Goal: Task Accomplishment & Management: Complete application form

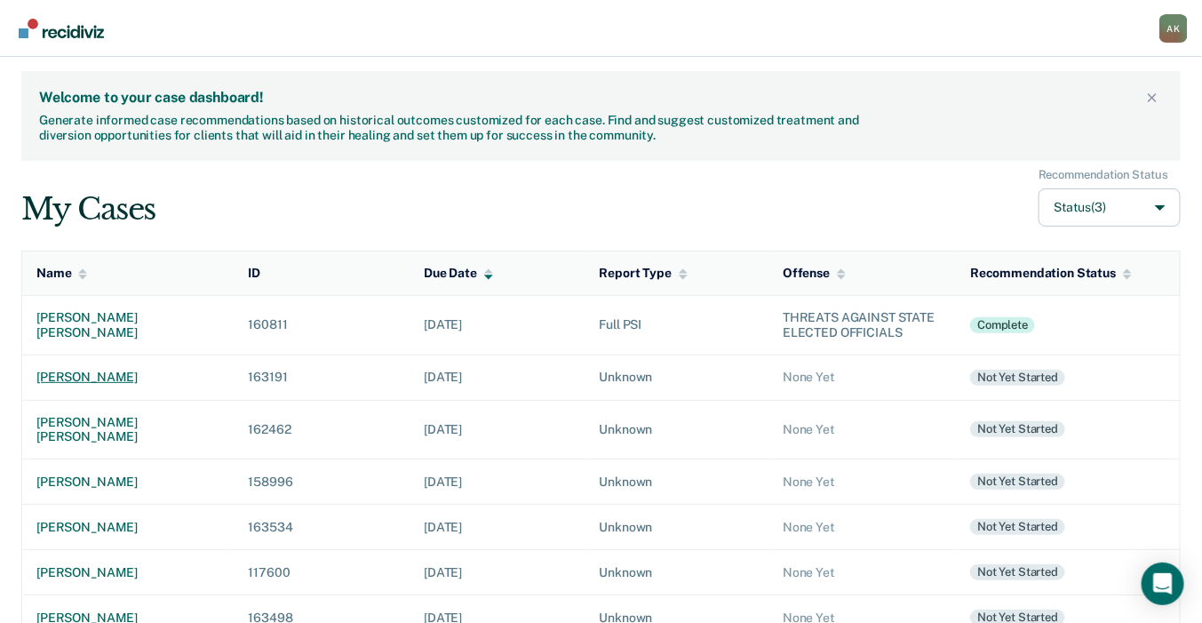
click at [73, 374] on div "[PERSON_NAME]" at bounding box center [127, 377] width 183 height 15
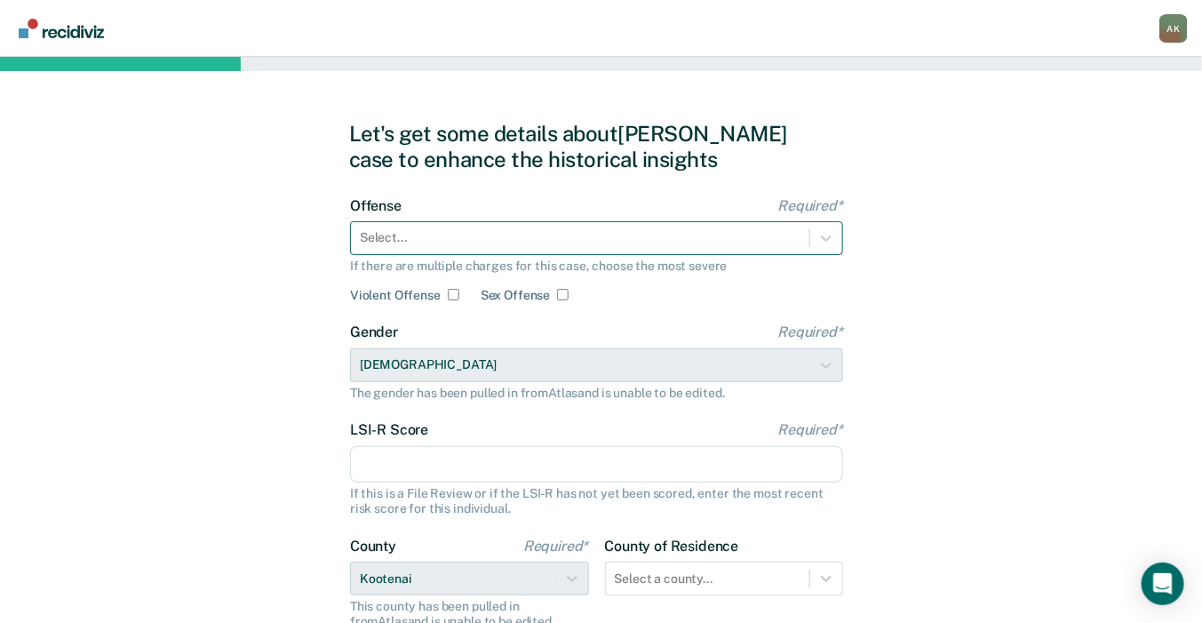
click at [522, 246] on div at bounding box center [580, 237] width 441 height 19
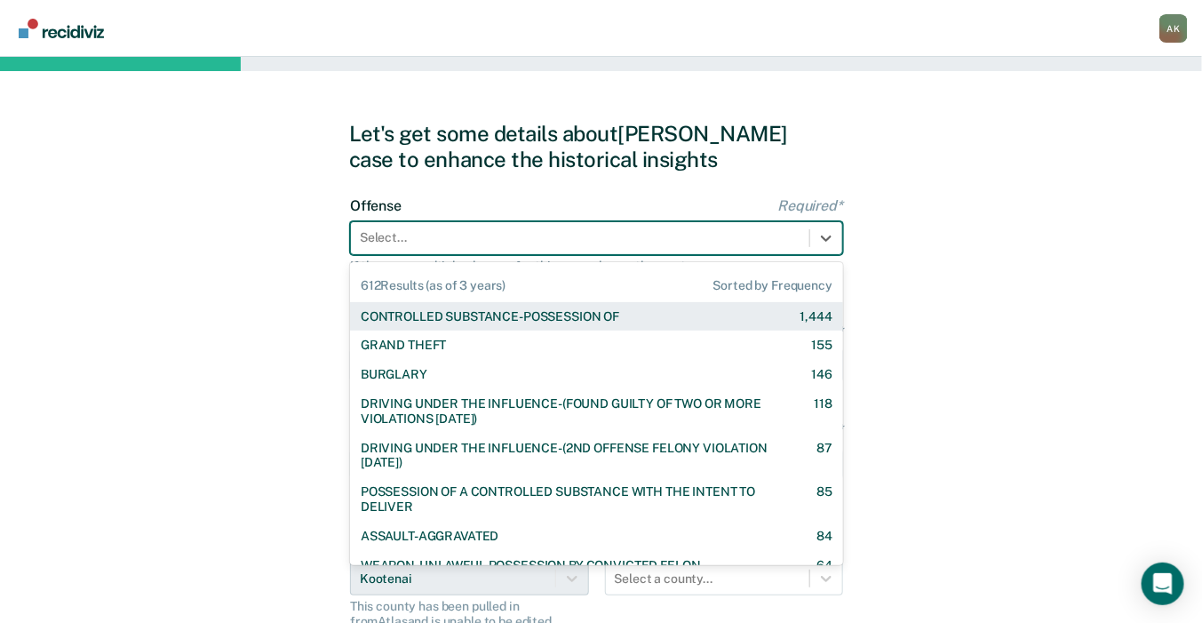
click at [482, 319] on div "CONTROLLED SUBSTANCE-POSSESSION OF" at bounding box center [490, 316] width 259 height 15
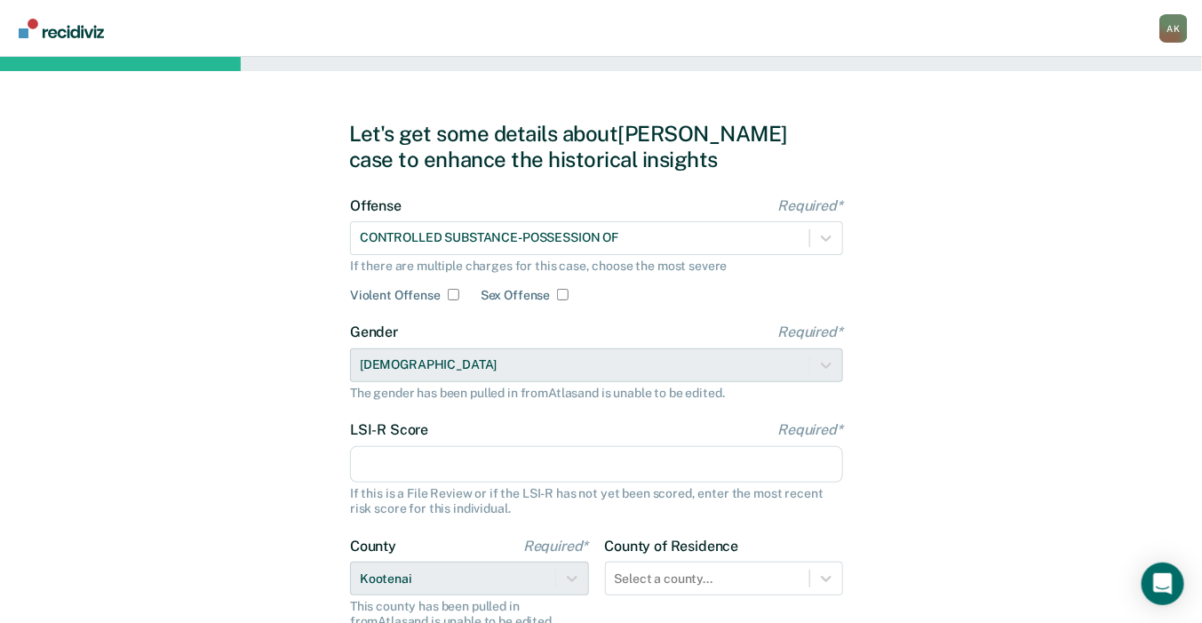
click at [409, 464] on input "LSI-R Score Required*" at bounding box center [596, 464] width 493 height 37
type input "18"
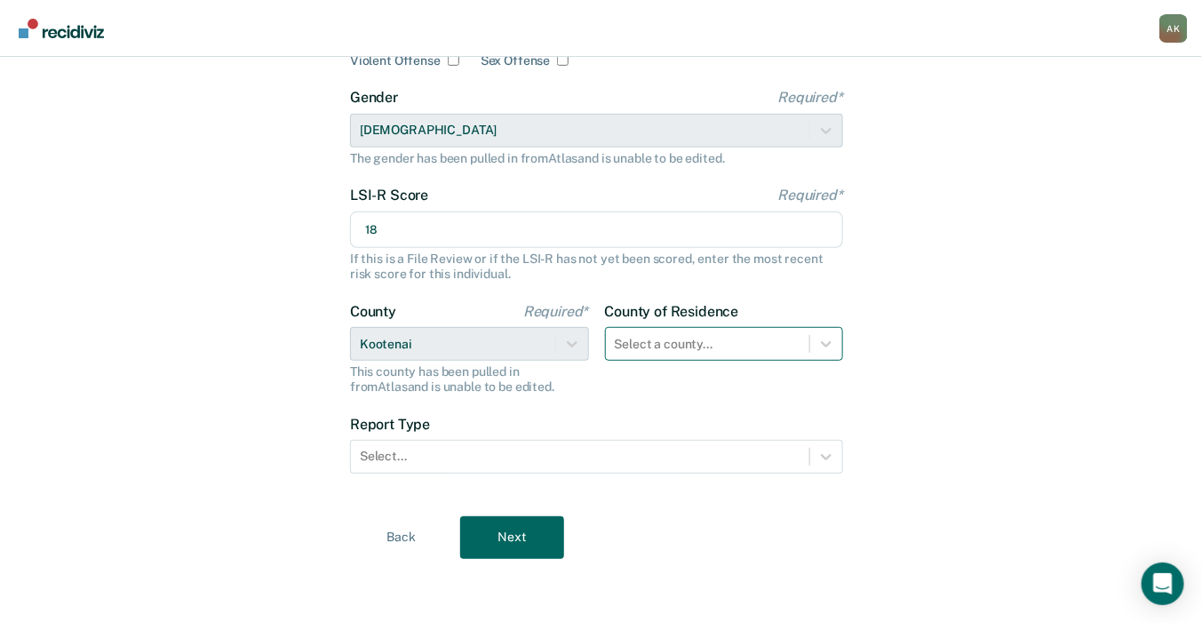
click at [662, 361] on div "Select a county..." at bounding box center [724, 344] width 239 height 34
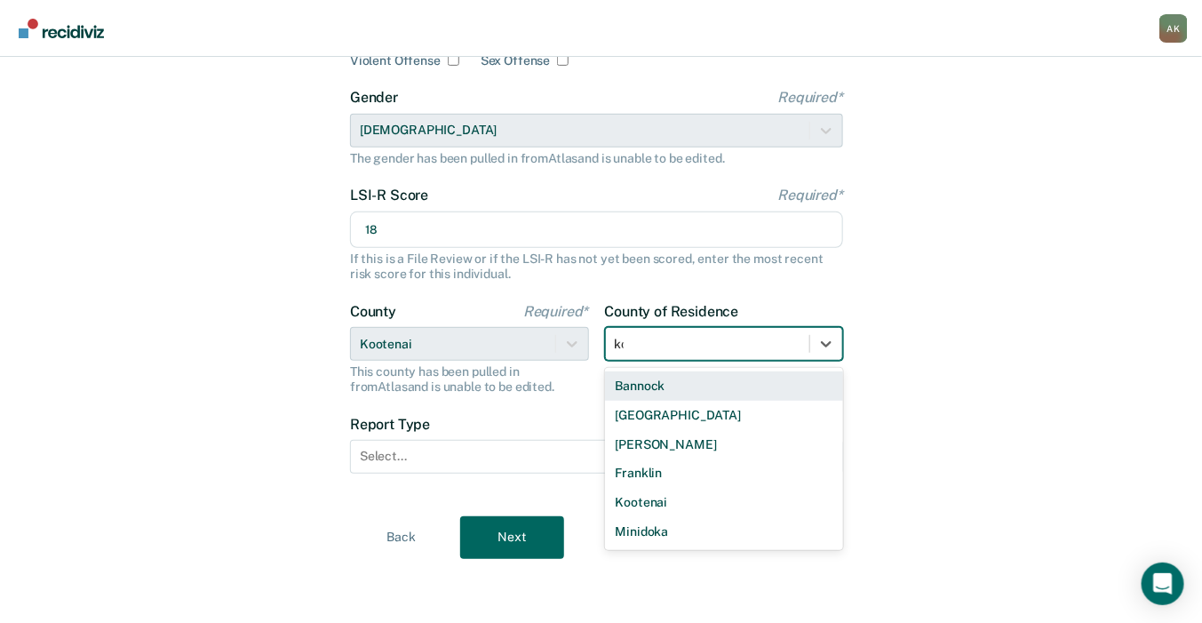
scroll to position [233, 0]
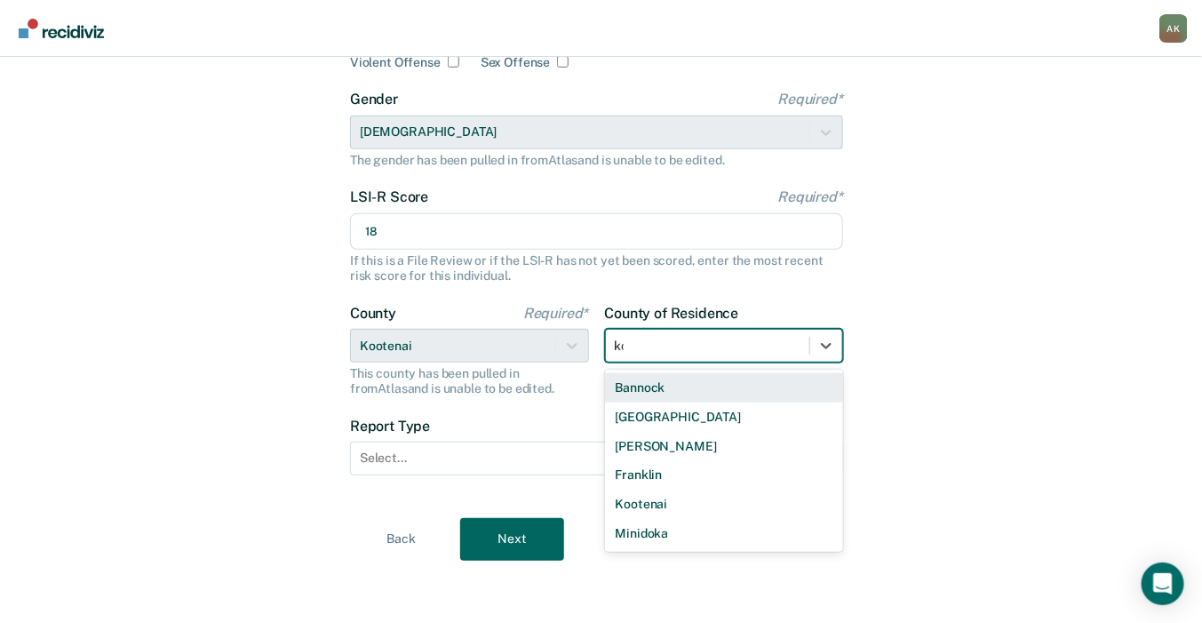
type input "koo"
click at [720, 374] on div "Kootenai" at bounding box center [724, 387] width 239 height 29
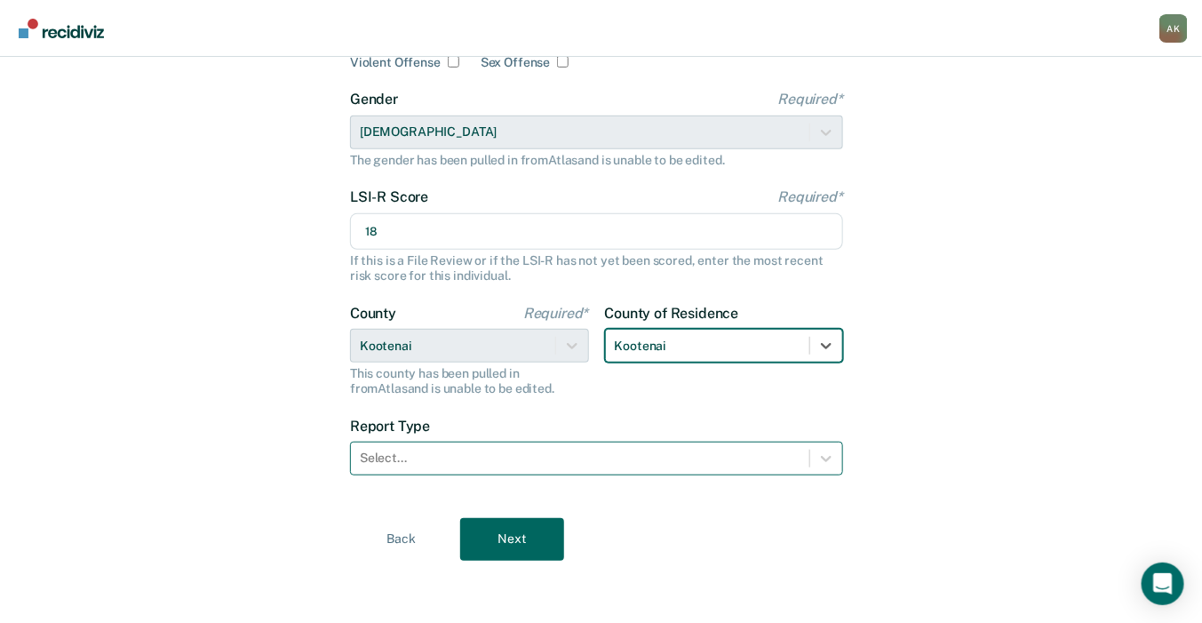
click at [602, 458] on div at bounding box center [580, 458] width 441 height 19
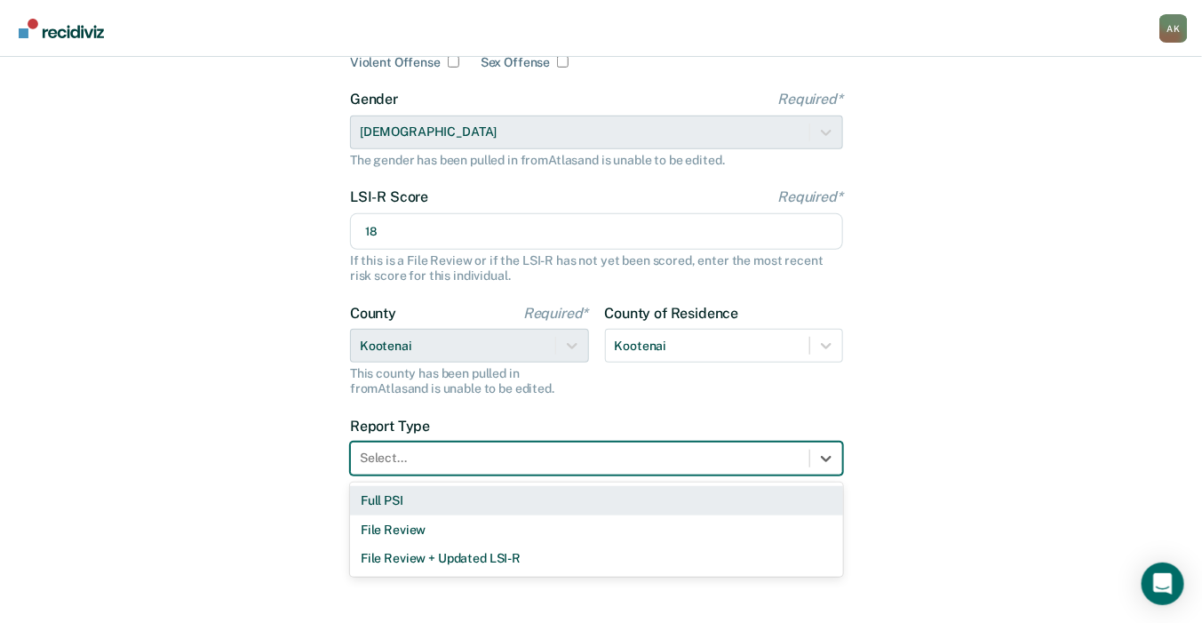
click at [433, 495] on div "Full PSI" at bounding box center [596, 500] width 493 height 29
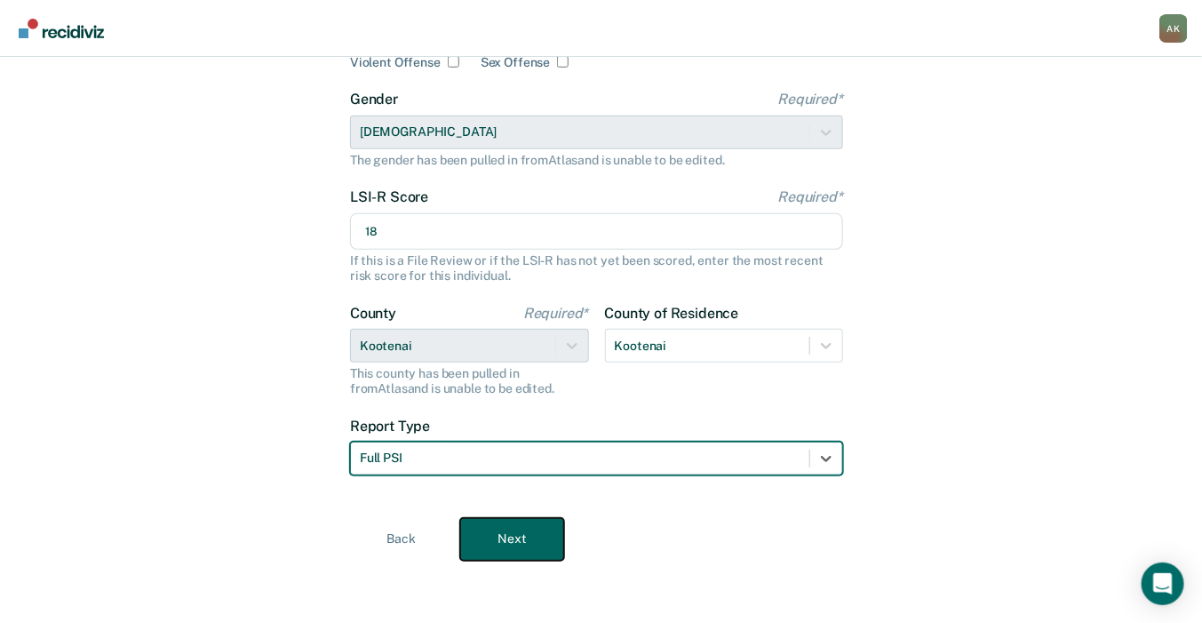
click at [495, 529] on button "Next" at bounding box center [512, 539] width 104 height 43
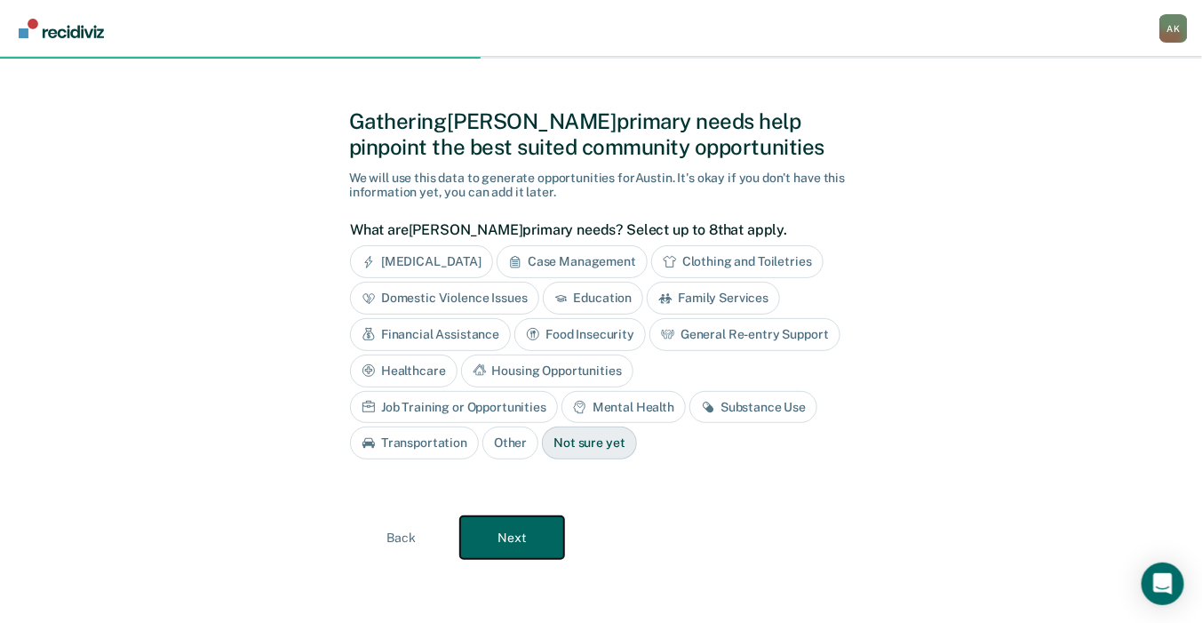
scroll to position [9, 0]
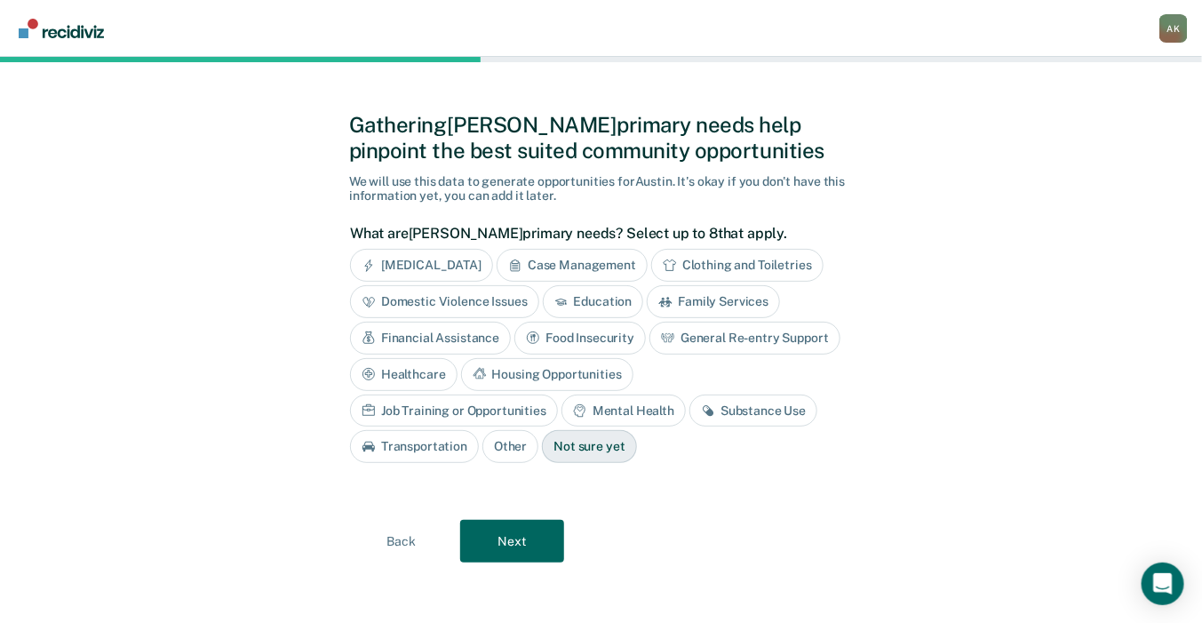
click at [472, 298] on div "Domestic Violence Issues" at bounding box center [444, 301] width 189 height 33
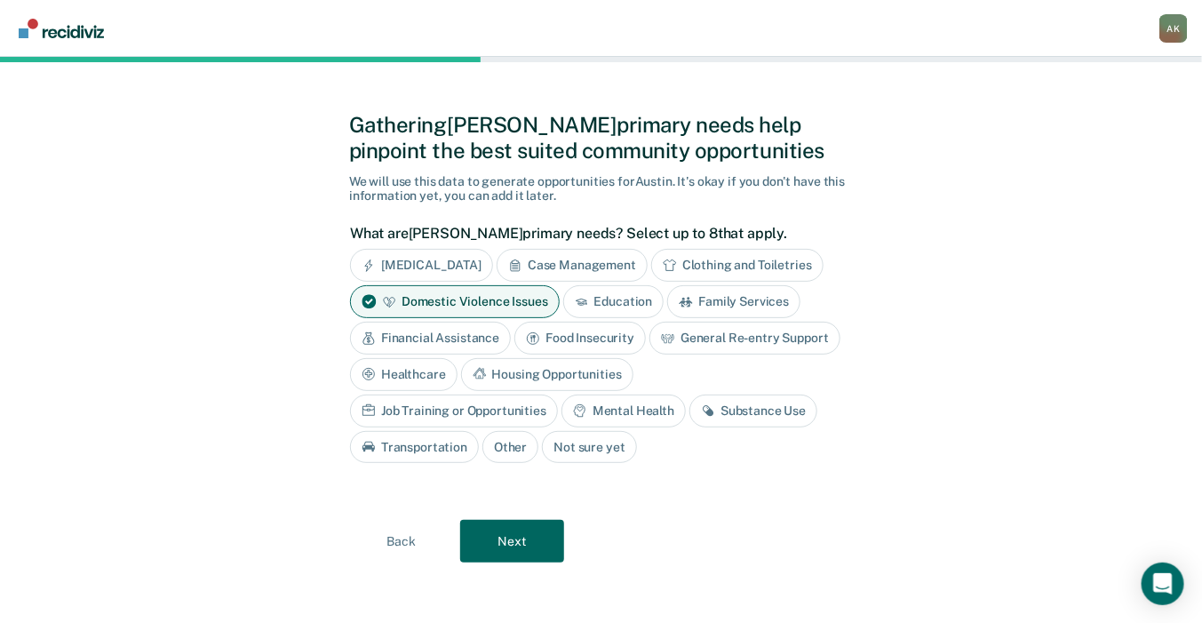
click at [690, 411] on div "Substance Use" at bounding box center [754, 411] width 128 height 33
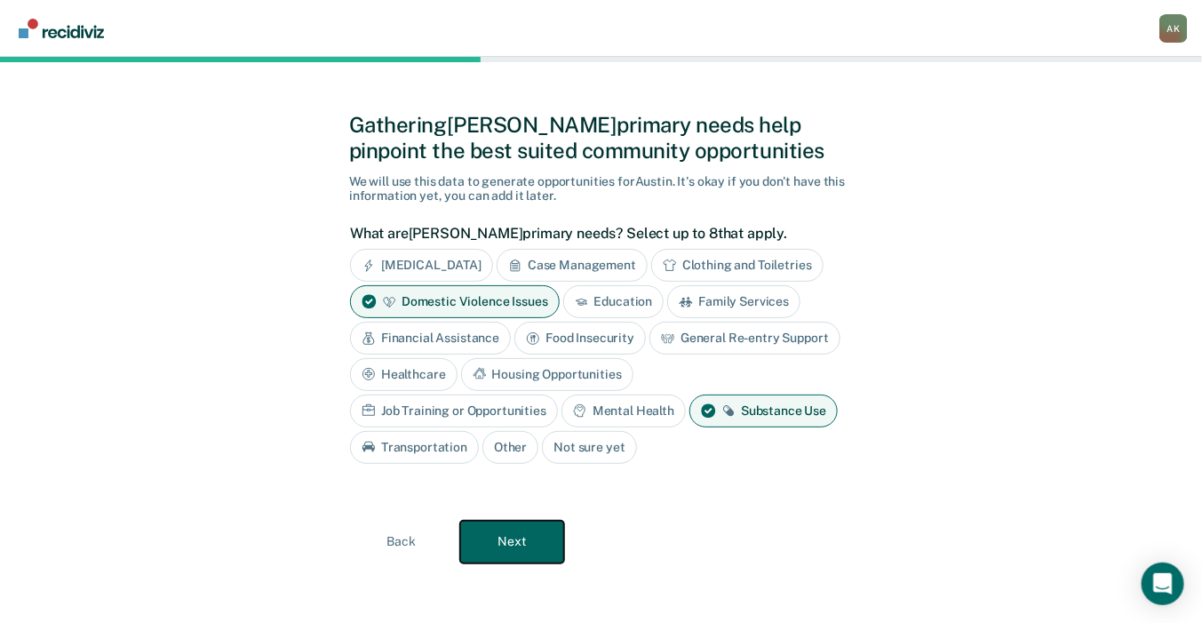
click at [504, 545] on button "Next" at bounding box center [512, 542] width 104 height 43
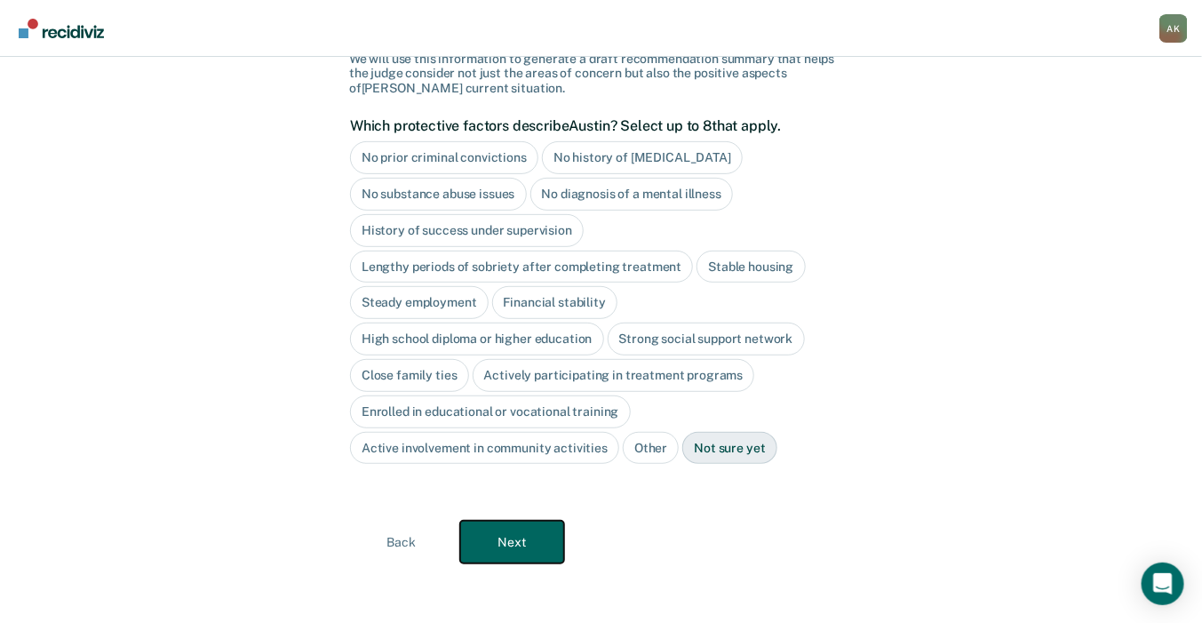
click at [518, 543] on button "Next" at bounding box center [512, 542] width 104 height 43
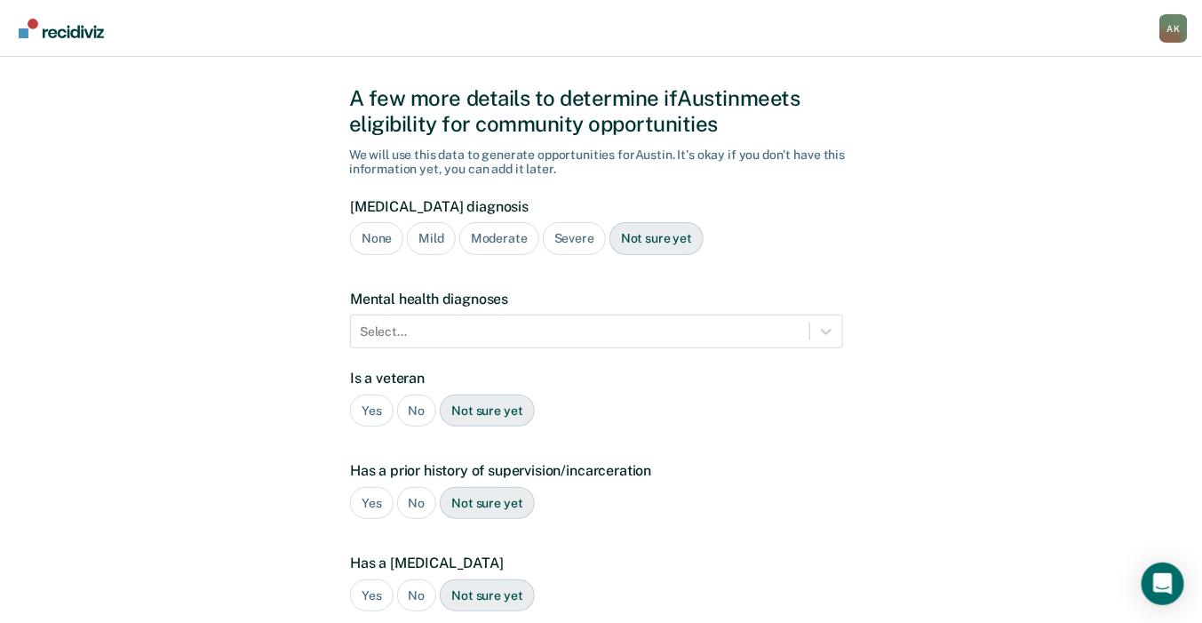
scroll to position [0, 0]
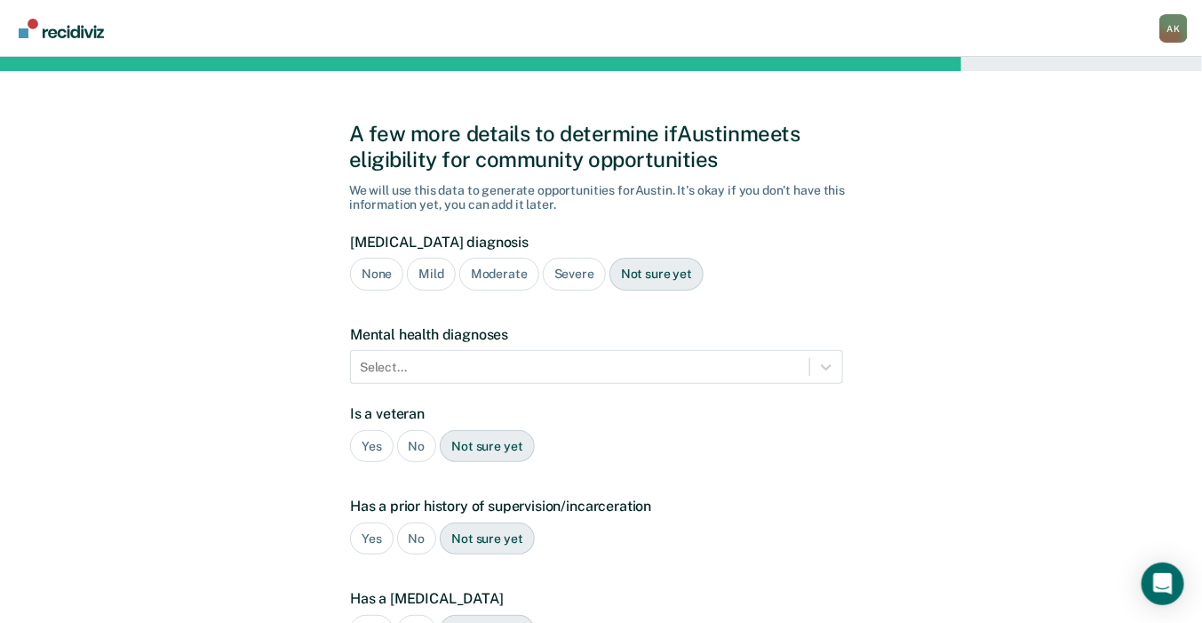
click at [566, 277] on div "Severe" at bounding box center [574, 274] width 63 height 33
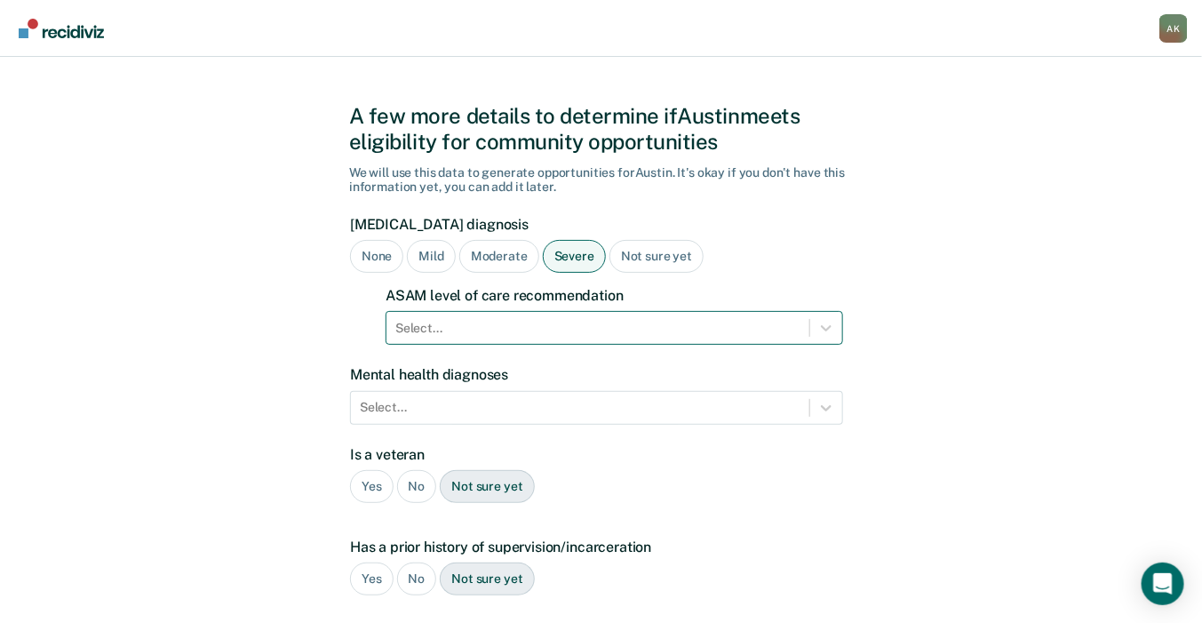
click at [557, 345] on div "Select..." at bounding box center [615, 328] width 458 height 34
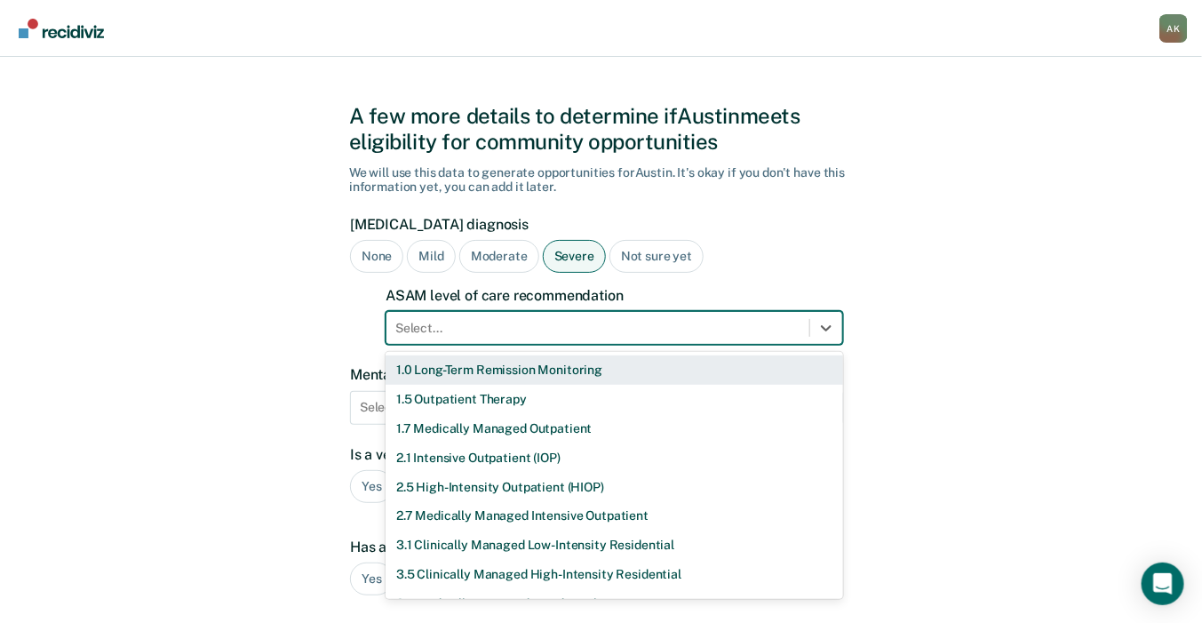
scroll to position [20, 0]
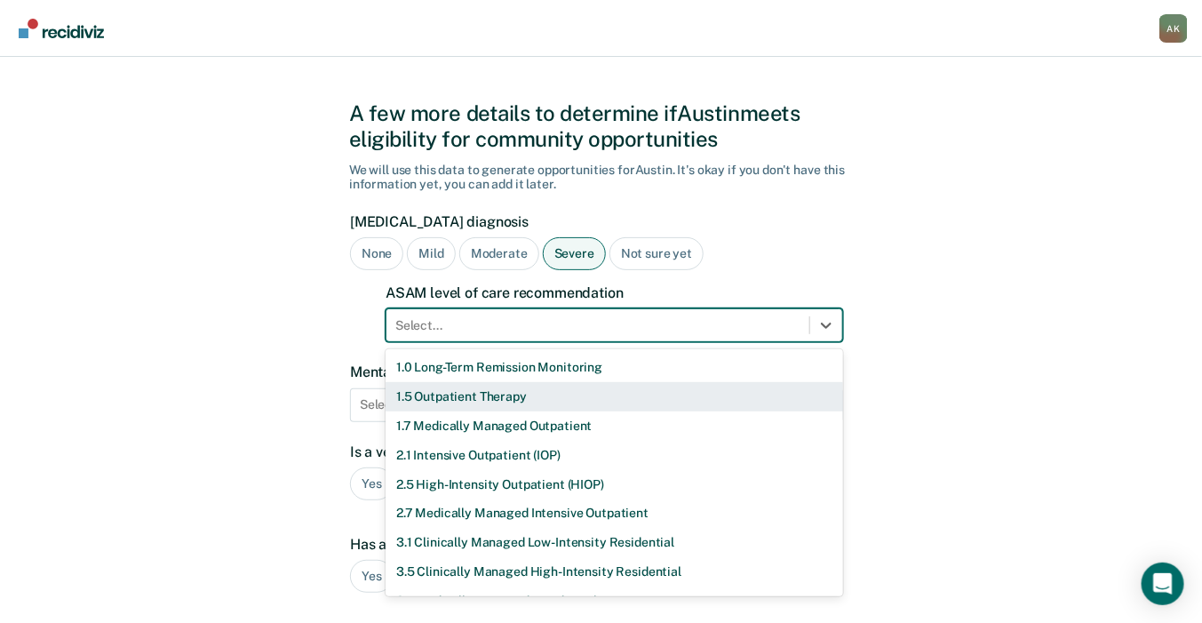
click at [503, 405] on div "1.5 Outpatient Therapy" at bounding box center [615, 396] width 458 height 29
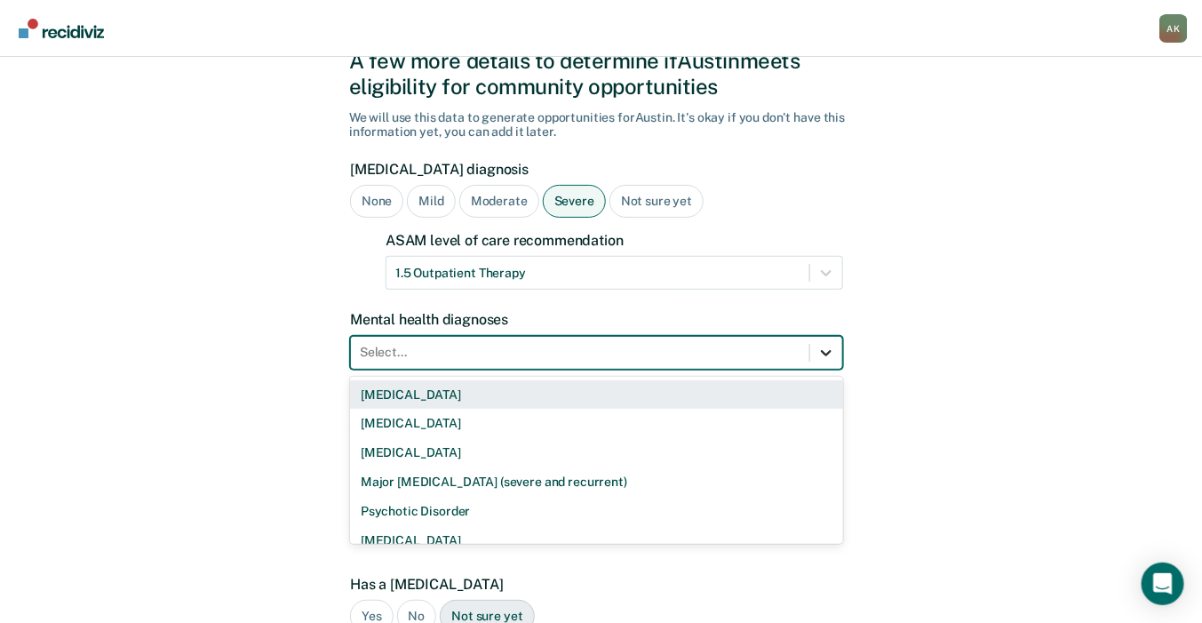
scroll to position [100, 0]
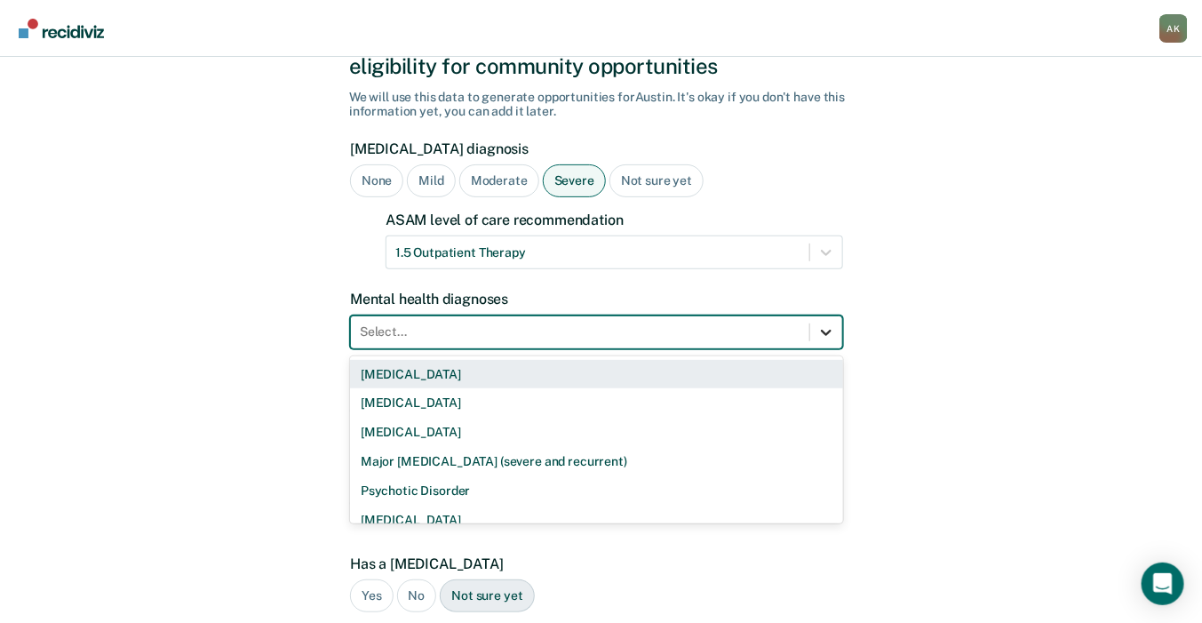
click at [837, 349] on div "9 results available. Use Up and Down to choose options, press Enter to select t…" at bounding box center [596, 332] width 493 height 34
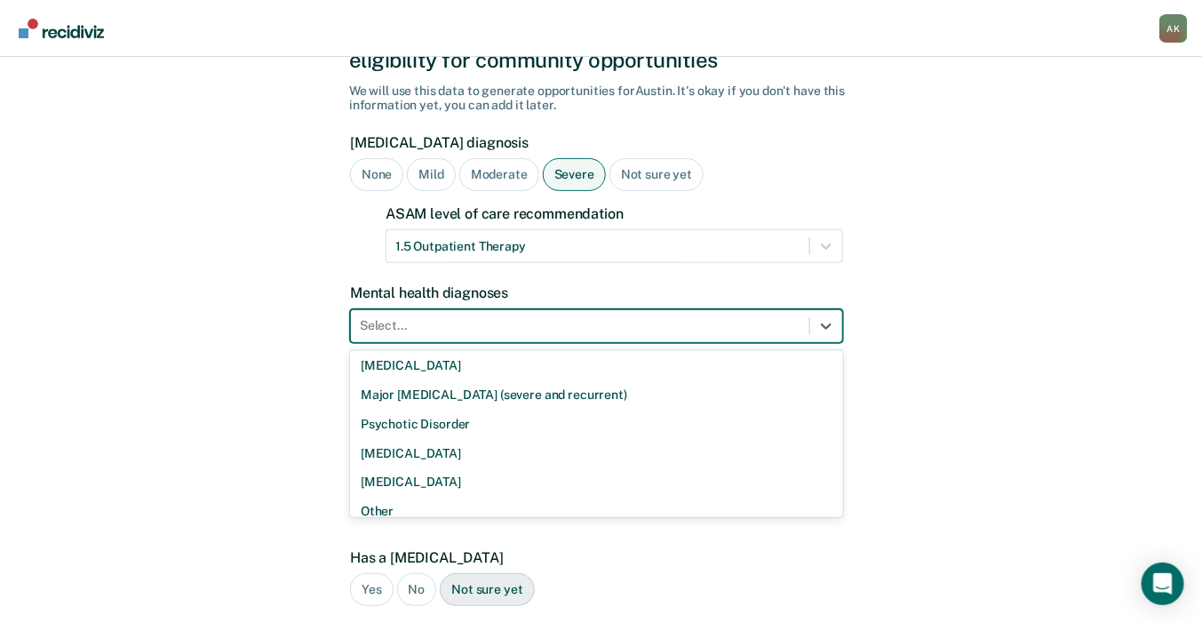
scroll to position [102, 0]
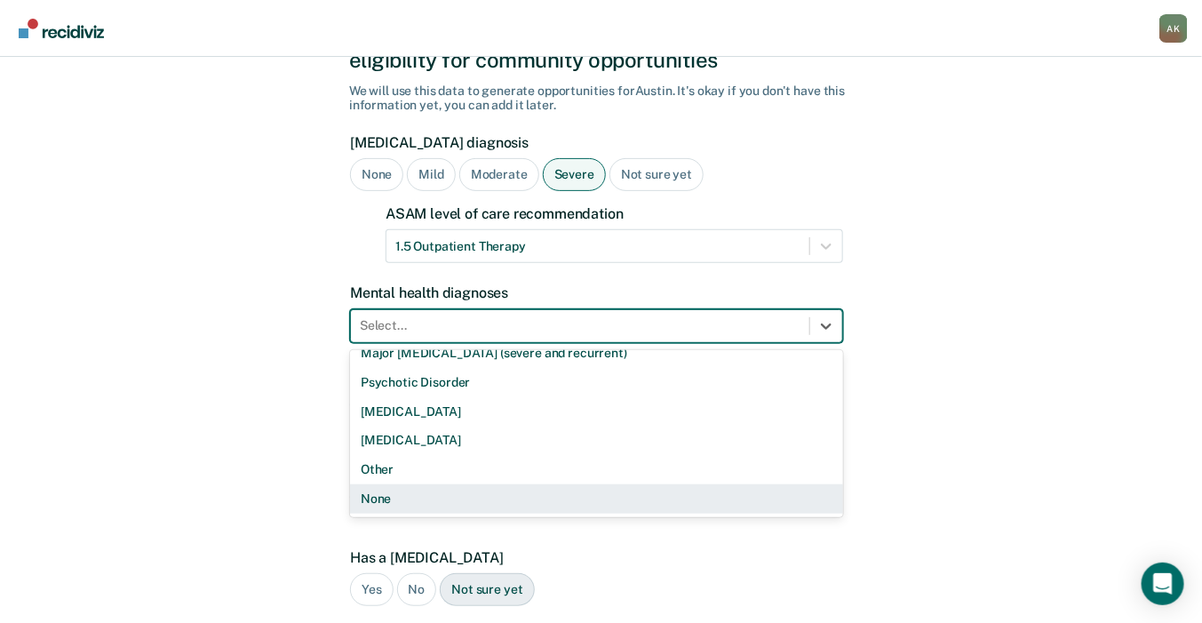
click at [697, 502] on div "None" at bounding box center [596, 498] width 493 height 29
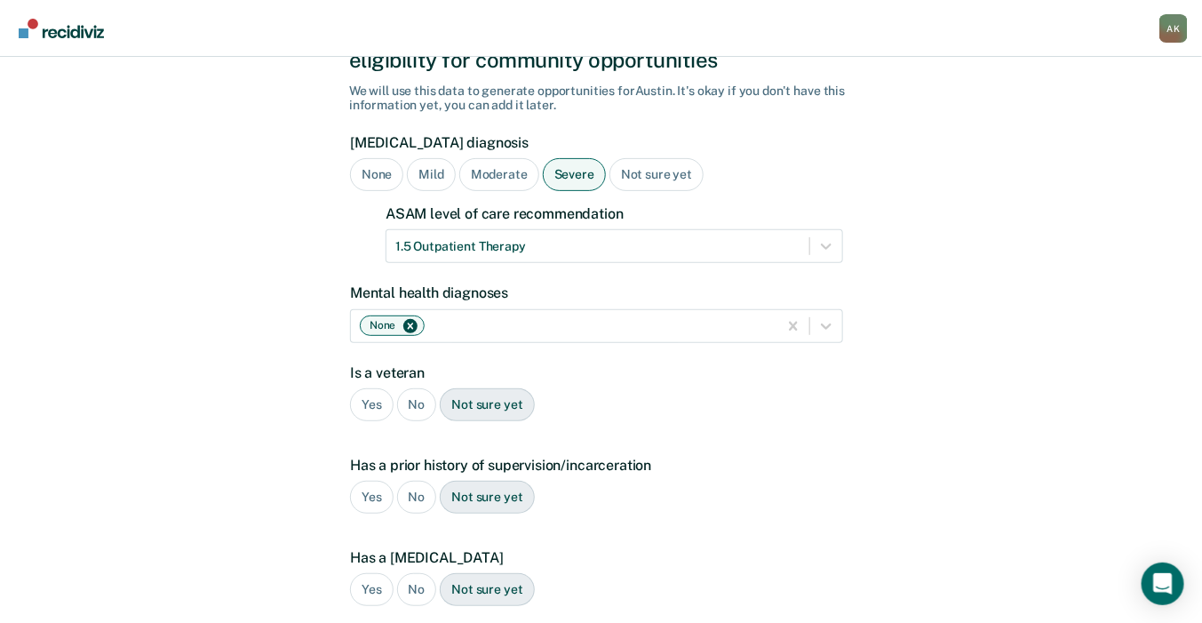
click at [426, 403] on div "No" at bounding box center [417, 404] width 40 height 33
click at [372, 506] on div "Yes" at bounding box center [372, 497] width 44 height 33
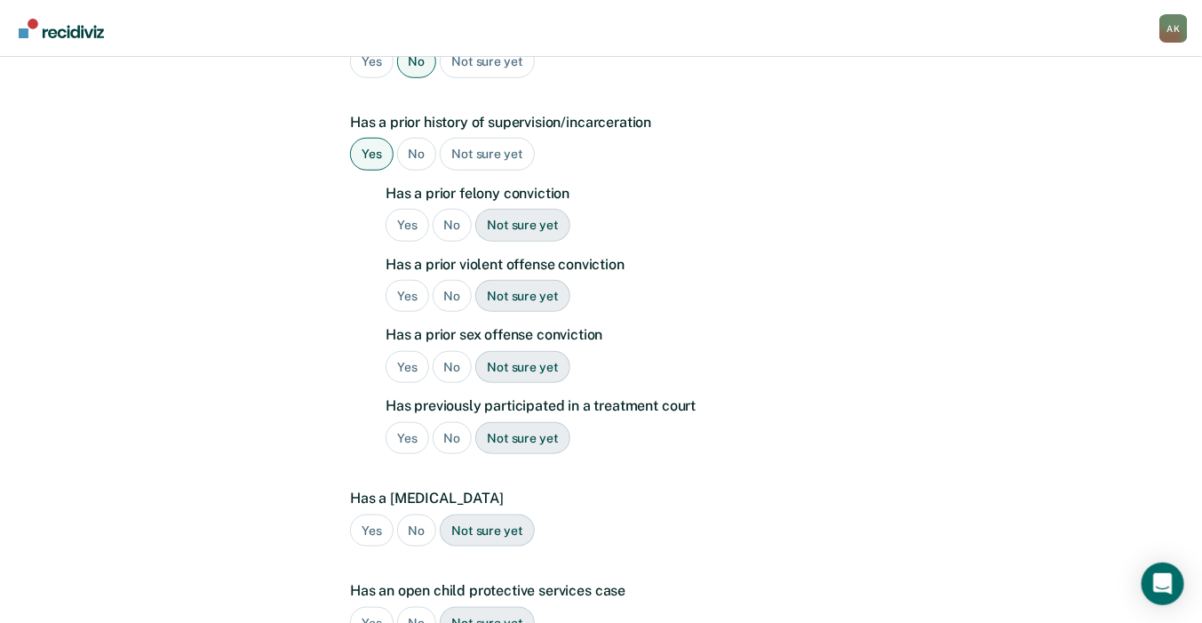
scroll to position [488, 0]
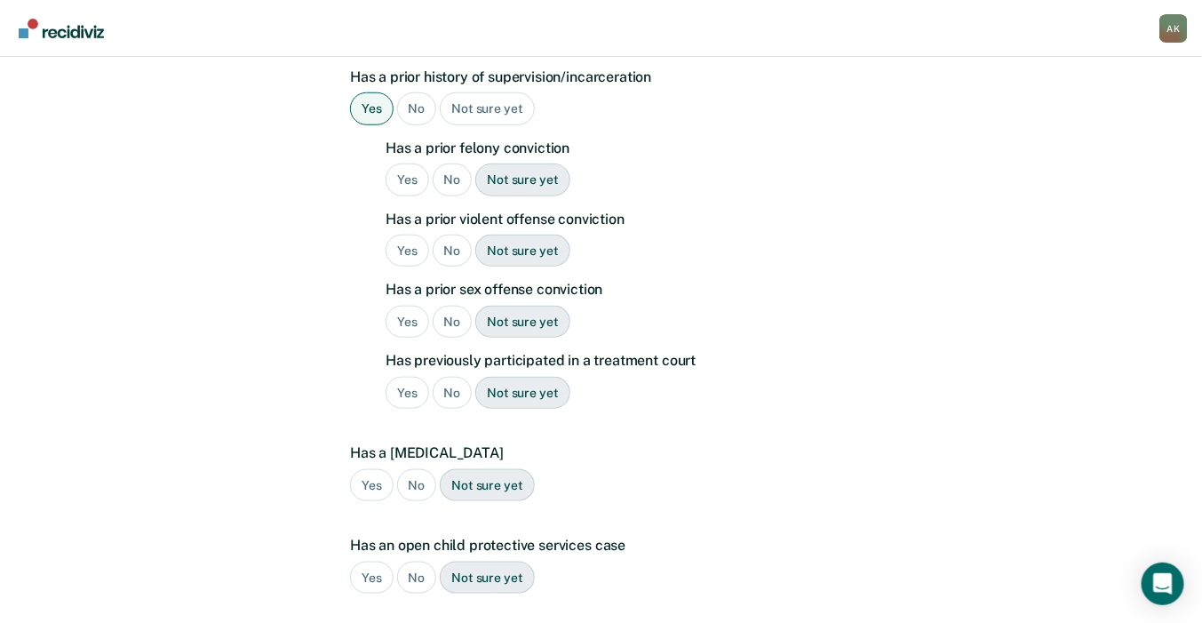
click at [395, 253] on div "Yes" at bounding box center [408, 251] width 44 height 33
click at [448, 317] on div "No" at bounding box center [453, 322] width 40 height 33
click at [446, 385] on div "No" at bounding box center [453, 393] width 40 height 33
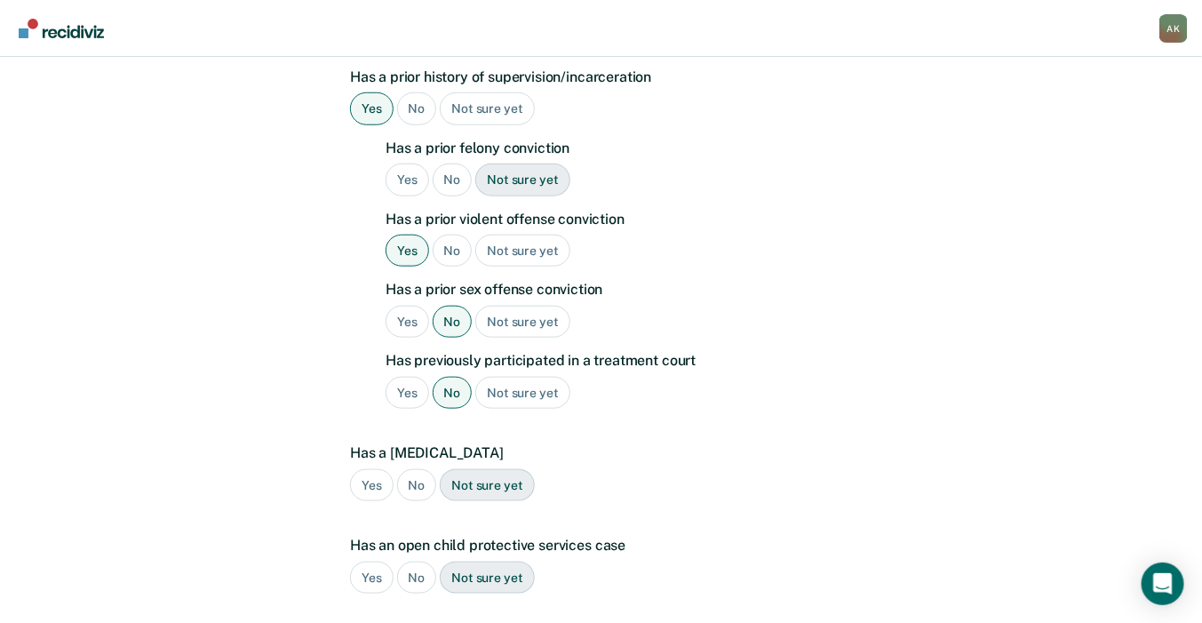
click at [409, 482] on div "No" at bounding box center [417, 485] width 40 height 33
click at [413, 563] on div "No" at bounding box center [417, 578] width 40 height 33
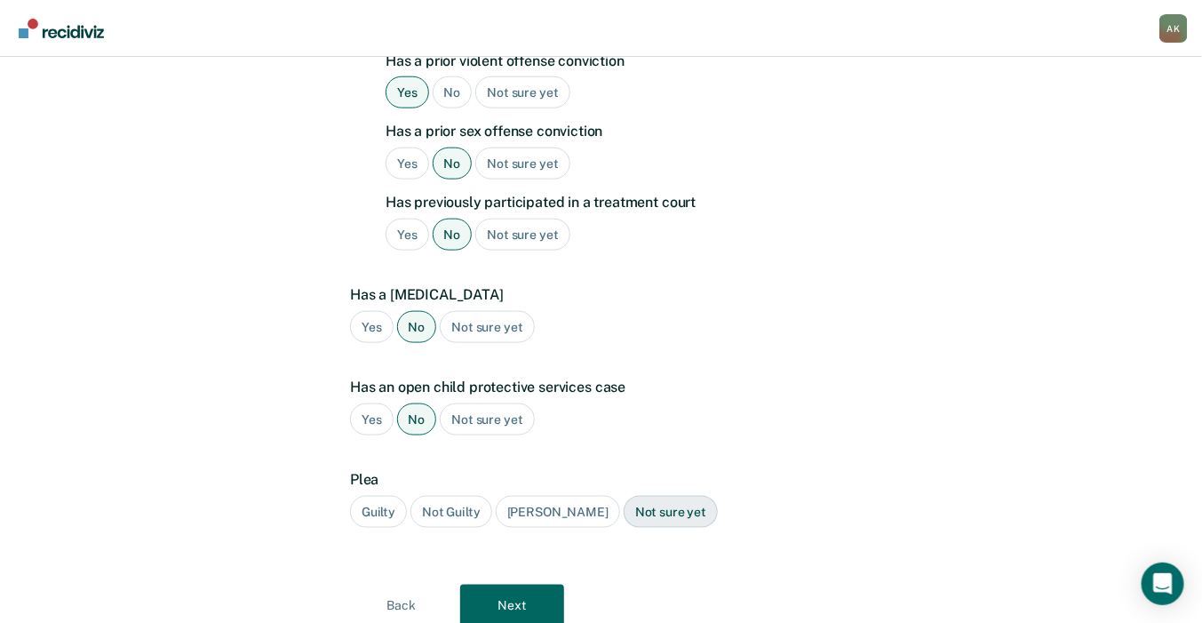
scroll to position [710, 0]
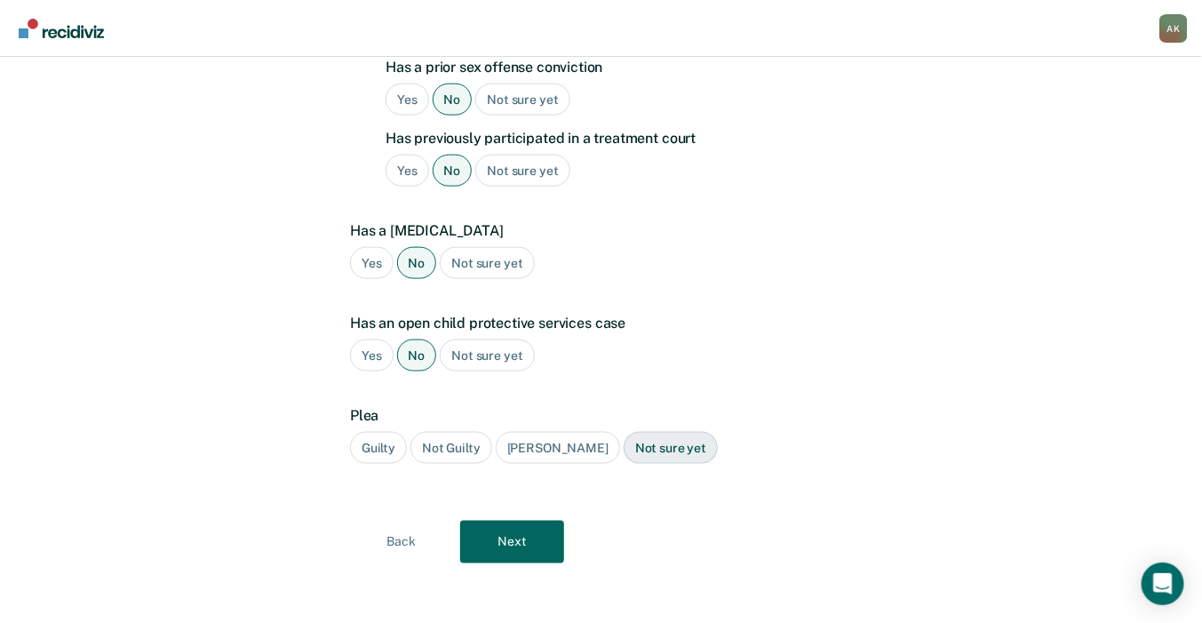
click at [371, 438] on div "Guilty" at bounding box center [378, 448] width 57 height 33
click at [506, 536] on button "Next" at bounding box center [512, 542] width 104 height 43
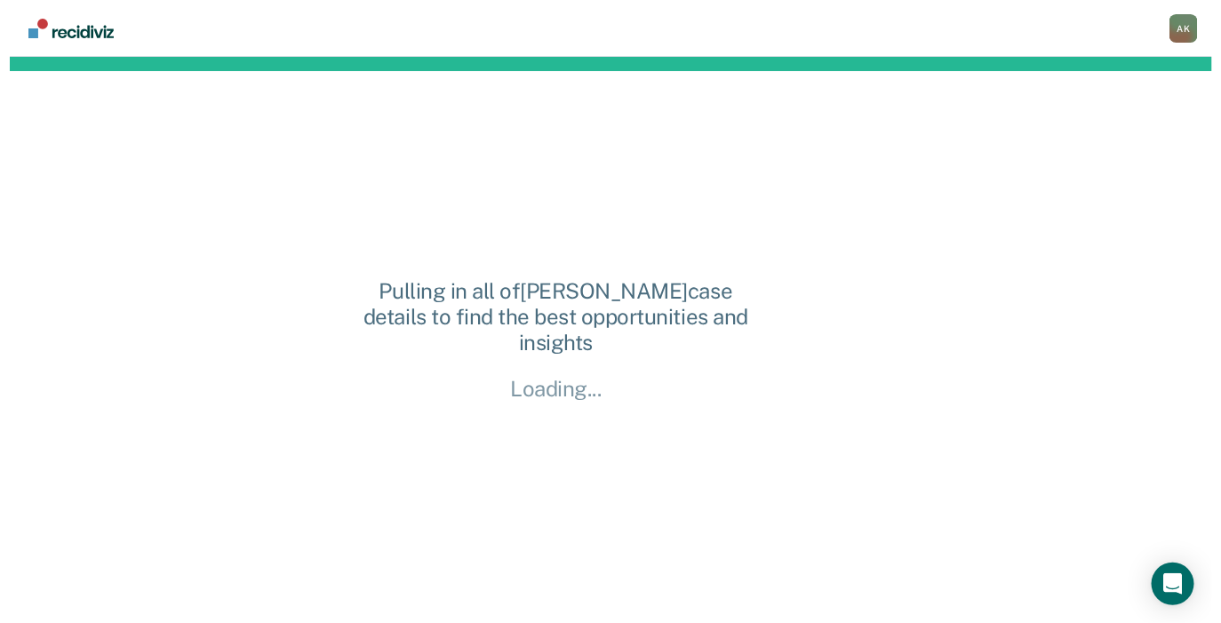
scroll to position [0, 0]
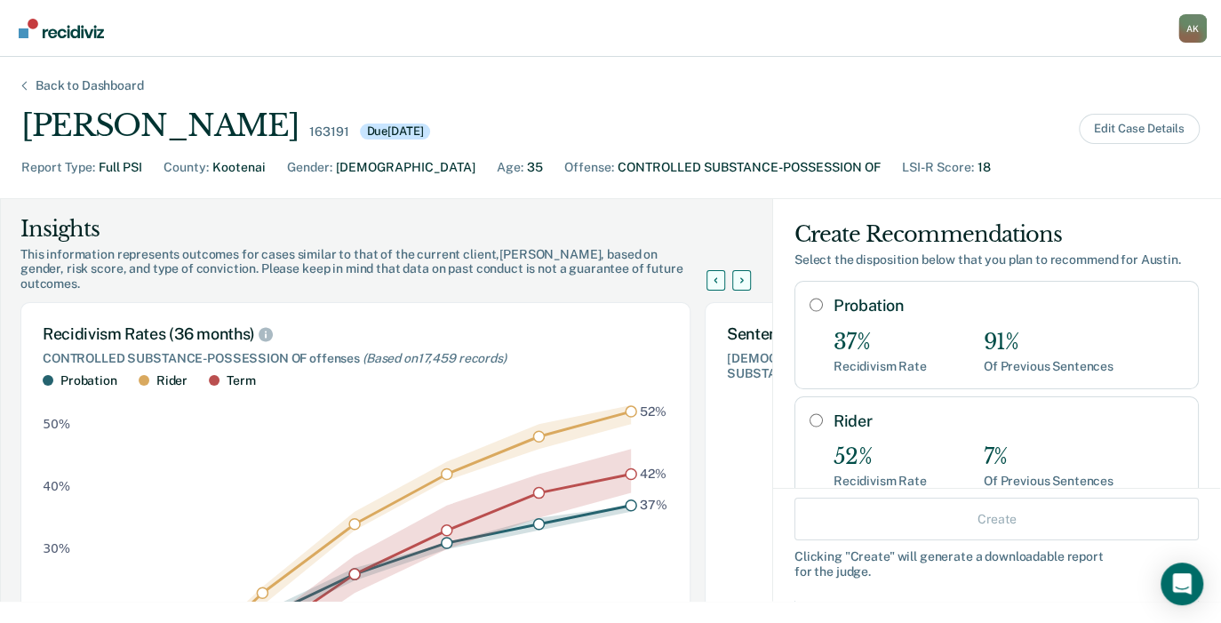
click at [809, 301] on input "Probation" at bounding box center [815, 305] width 13 height 14
radio input "true"
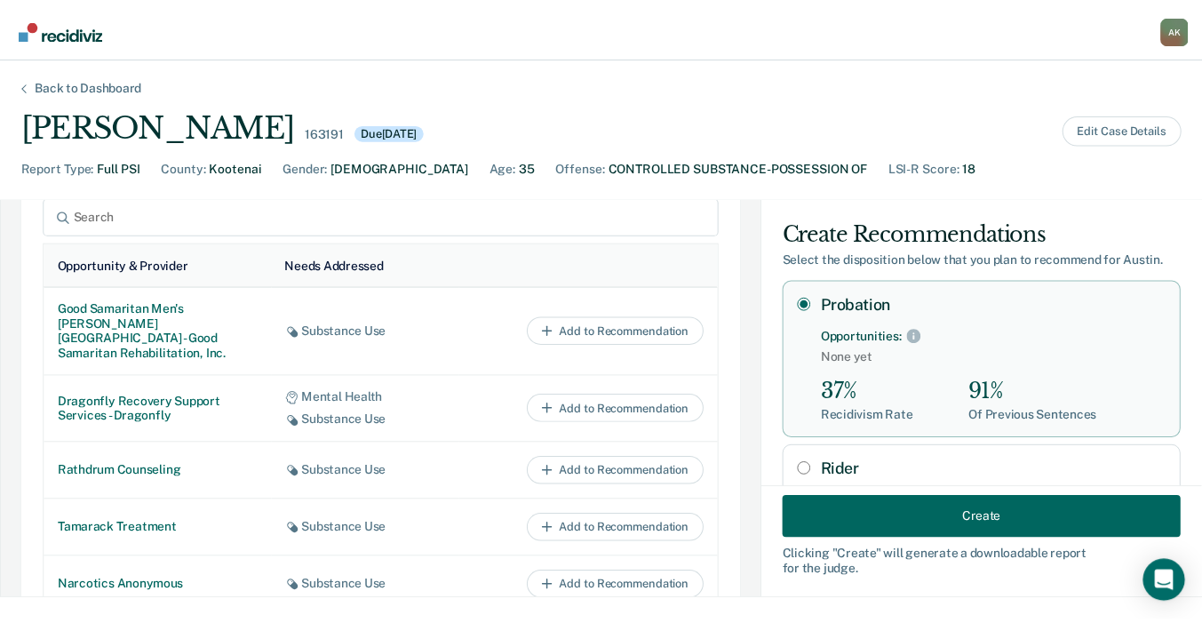
scroll to position [908, 0]
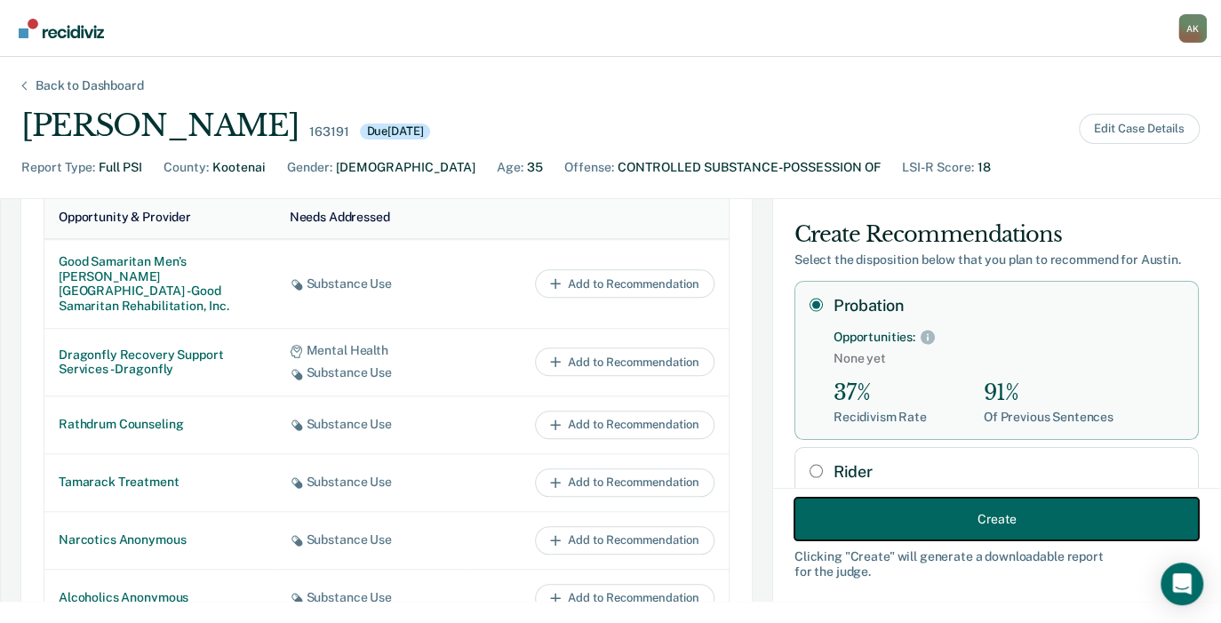
click at [1051, 517] on button "Create" at bounding box center [996, 519] width 404 height 43
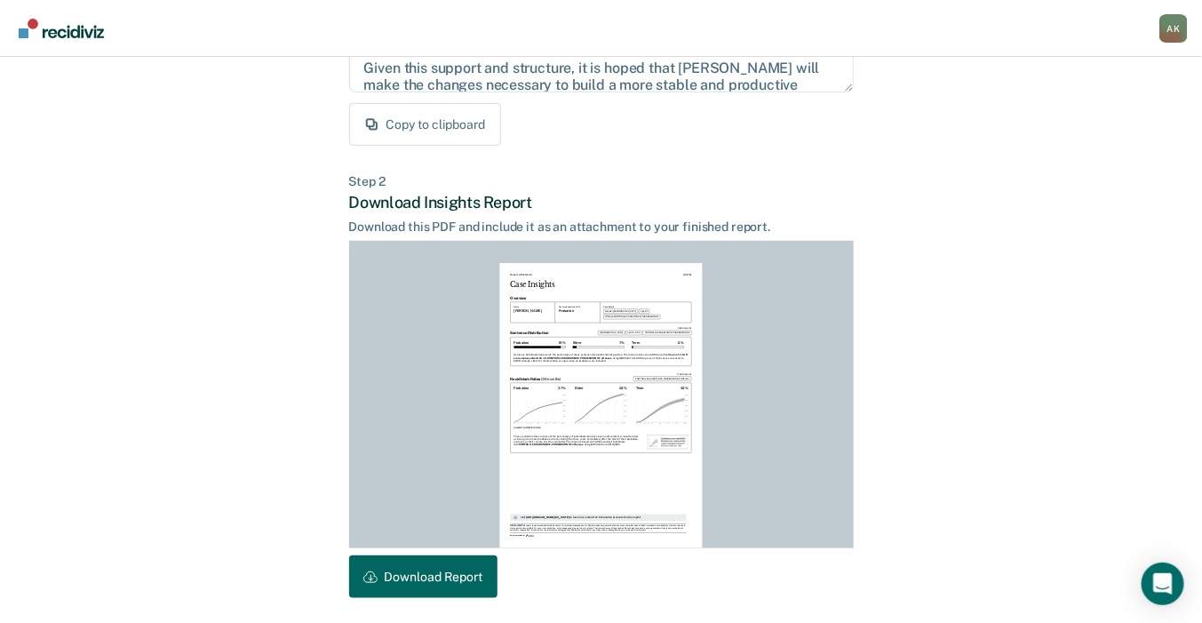
scroll to position [324, 0]
click at [476, 587] on button "Download Report" at bounding box center [423, 575] width 148 height 43
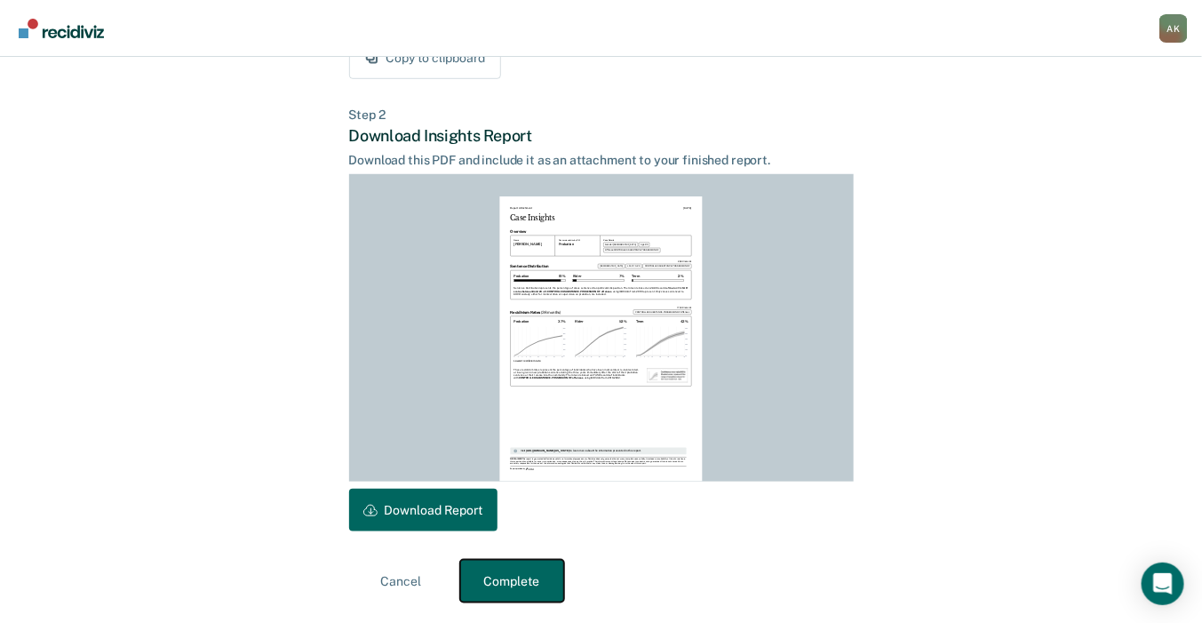
click at [499, 580] on button "Complete" at bounding box center [512, 581] width 104 height 43
